Goal: Find specific page/section: Find specific page/section

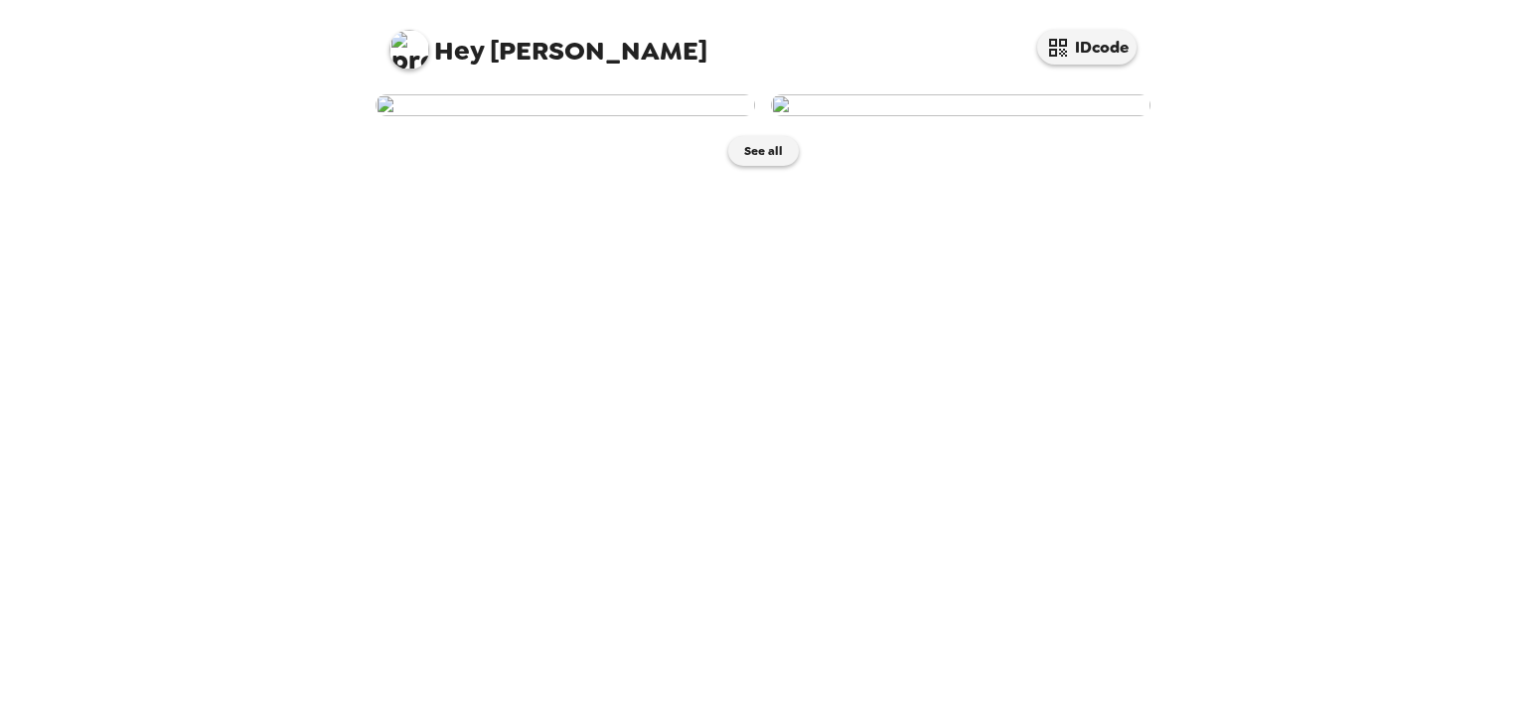
click at [561, 116] on img at bounding box center [564, 105] width 379 height 22
